Goal: Task Accomplishment & Management: Manage account settings

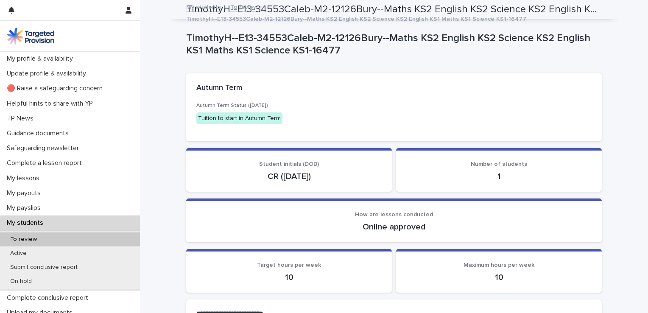
scroll to position [413, 0]
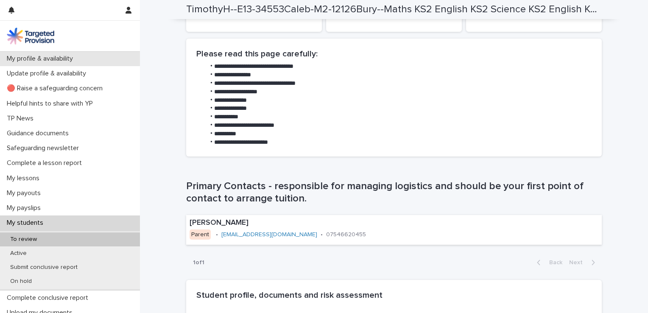
click at [57, 62] on p "My profile & availability" at bounding box center [41, 59] width 76 height 8
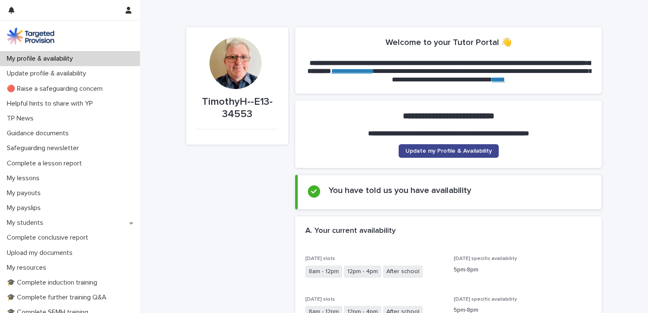
click at [433, 150] on span "Update my Profile & Availability" at bounding box center [448, 151] width 86 height 6
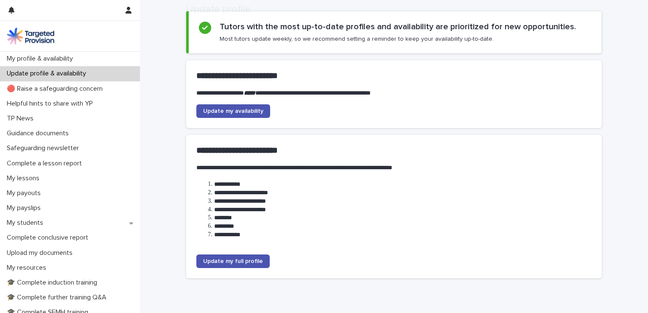
scroll to position [68, 0]
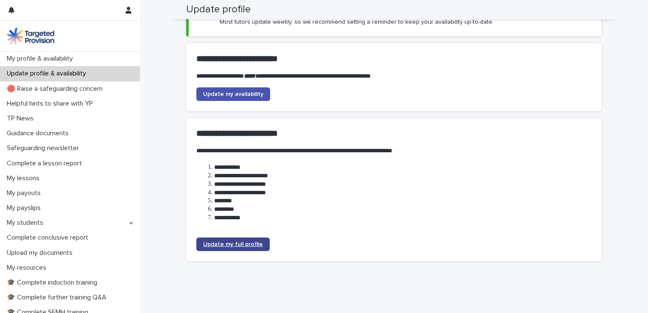
click at [247, 246] on span "Update my full profile" at bounding box center [233, 244] width 60 height 6
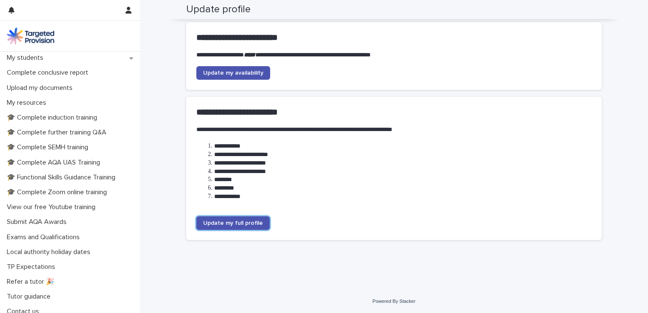
scroll to position [171, 0]
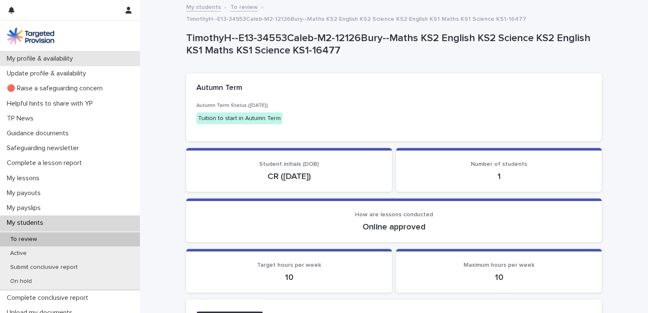
click at [47, 59] on p "My profile & availability" at bounding box center [41, 59] width 76 height 8
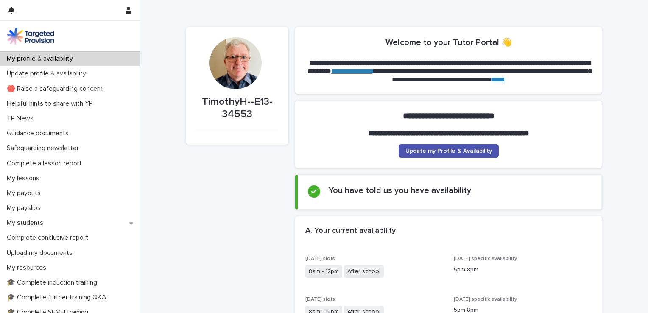
click at [372, 71] on link "**********" at bounding box center [351, 71] width 41 height 6
